Goal: Information Seeking & Learning: Find specific fact

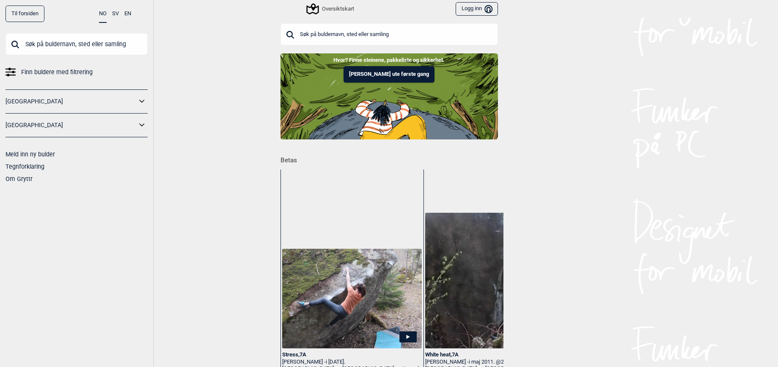
click at [52, 47] on input "text" at bounding box center [77, 44] width 142 height 22
click at [378, 32] on input "text" at bounding box center [390, 34] width 218 height 22
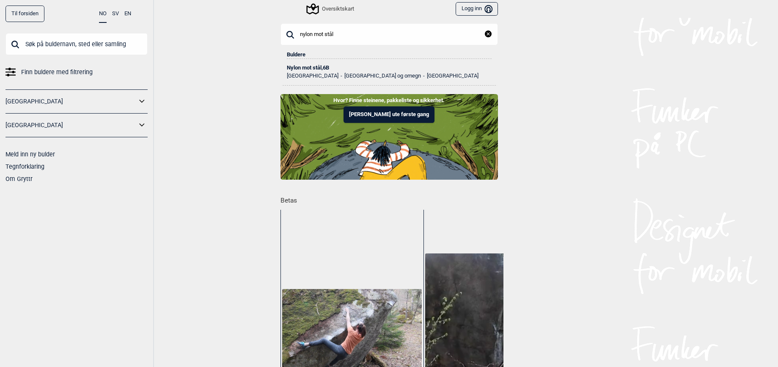
type input "nylon mot stål"
click at [307, 68] on div "Nylon mot stål , 6B" at bounding box center [389, 68] width 205 height 6
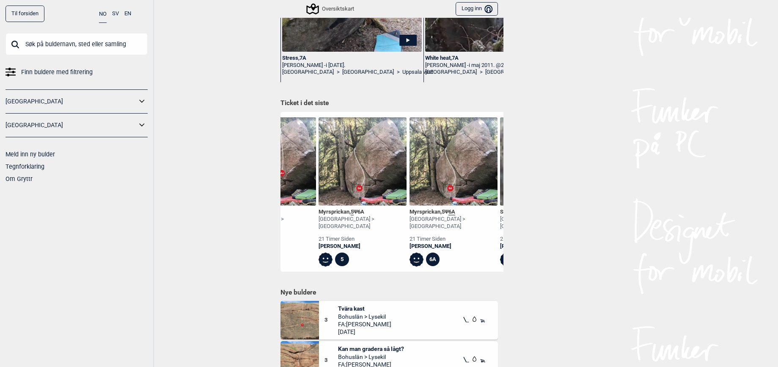
scroll to position [0, 1164]
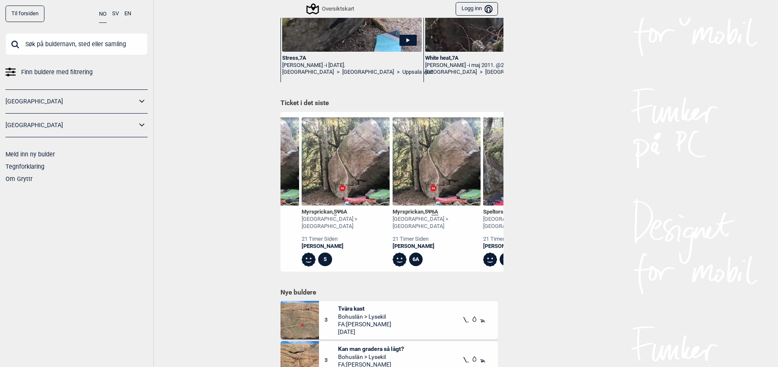
click at [607, 144] on div "Til forsiden NO SV EN Finn buldere med filtrering [GEOGRAPHIC_DATA] [GEOGRAPHIC…" at bounding box center [389, 183] width 778 height 367
